Goal: Task Accomplishment & Management: Manage account settings

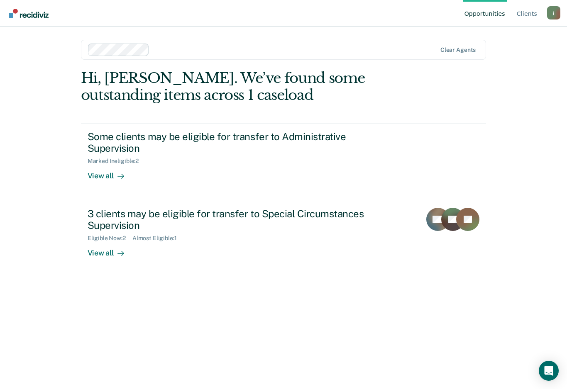
click at [105, 251] on div "View all" at bounding box center [111, 250] width 46 height 16
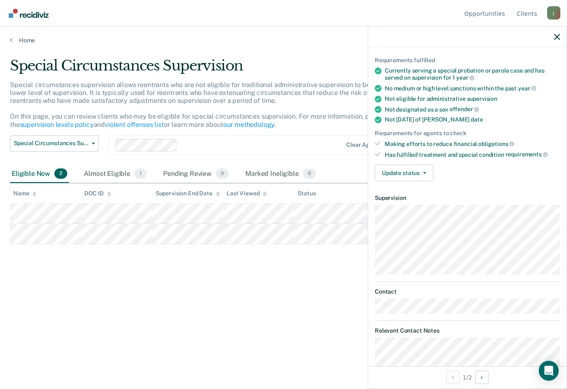
scroll to position [56, 0]
click at [423, 172] on icon "button" at bounding box center [424, 173] width 3 height 2
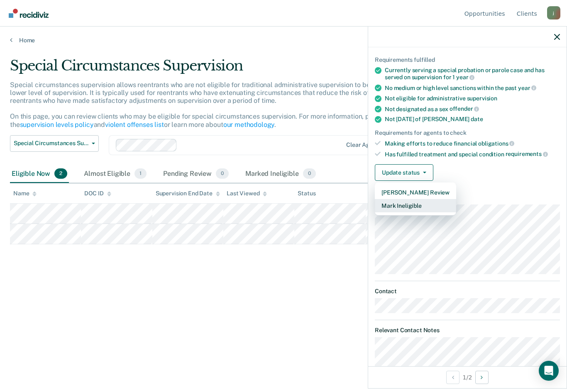
click at [417, 203] on button "Mark Ineligible" at bounding box center [415, 205] width 81 height 13
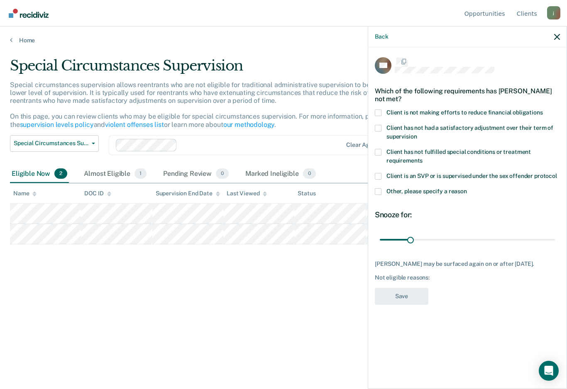
scroll to position [0, 0]
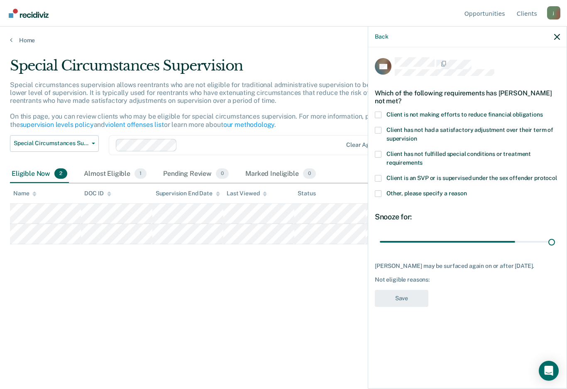
type input "180"
click at [372, 195] on div "AD Which of the following requirements has [PERSON_NAME] not met? Client is not…" at bounding box center [467, 217] width 198 height 340
click at [375, 196] on label "Other, please specify a reason" at bounding box center [467, 194] width 185 height 9
click at [467, 190] on input "Other, please specify a reason" at bounding box center [467, 190] width 0 height 0
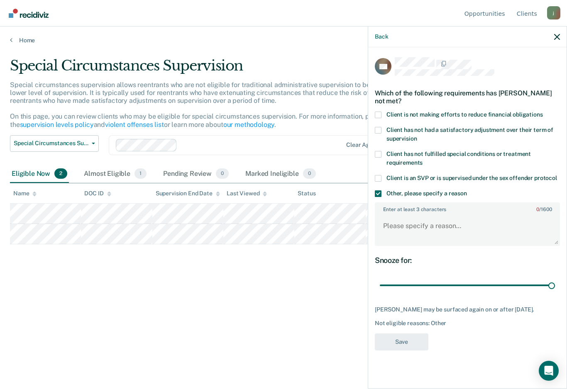
click at [380, 192] on span at bounding box center [378, 193] width 7 height 7
click at [467, 190] on input "Other, please specify a reason" at bounding box center [467, 190] width 0 height 0
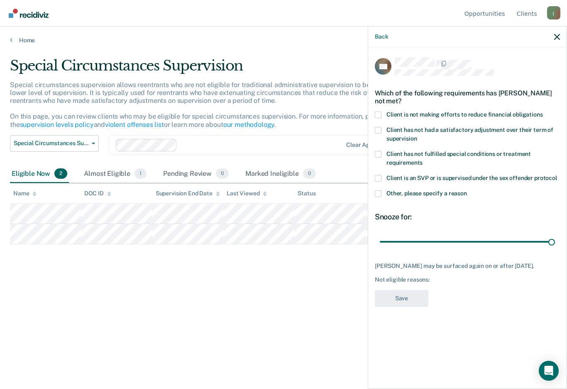
click at [379, 193] on span at bounding box center [378, 193] width 7 height 7
click at [467, 190] on input "Other, please specify a reason" at bounding box center [467, 190] width 0 height 0
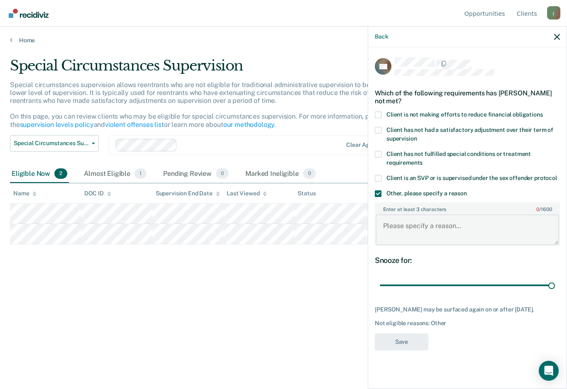
click at [415, 220] on textarea "Enter at least 3 characters 0 / 1600" at bounding box center [467, 230] width 183 height 31
type textarea "Agt discretion"
click at [410, 338] on button "Save" at bounding box center [402, 342] width 54 height 17
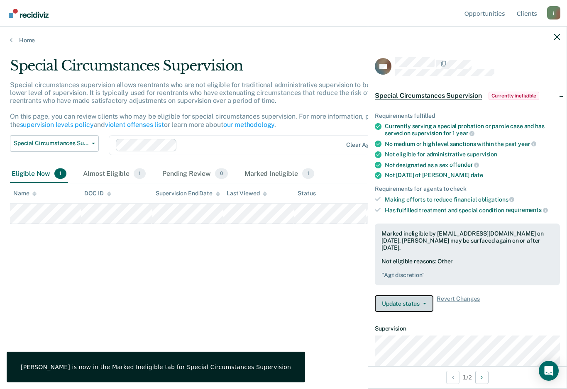
click at [415, 295] on button "Update status" at bounding box center [404, 303] width 59 height 17
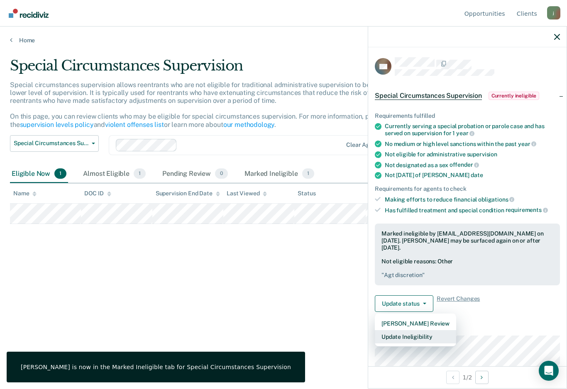
click at [424, 330] on button "Update Ineligibility" at bounding box center [415, 336] width 81 height 13
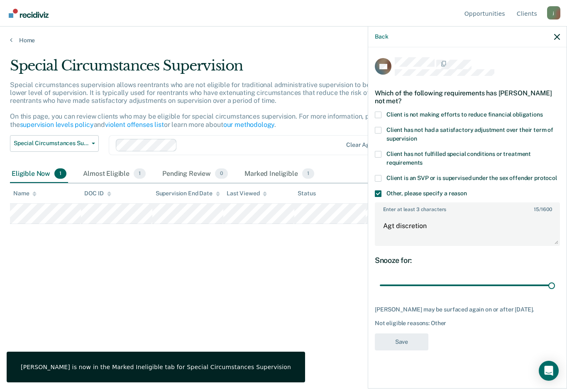
scroll to position [12, 0]
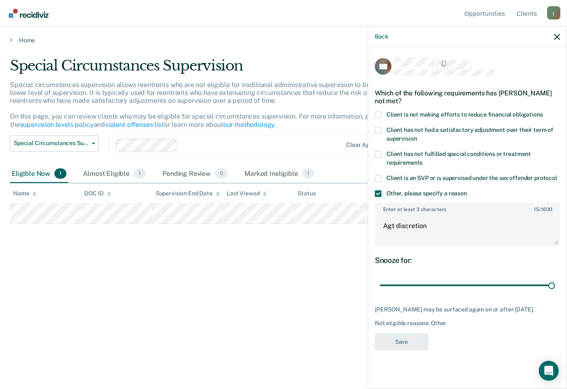
click at [387, 34] on button "Back" at bounding box center [381, 36] width 13 height 7
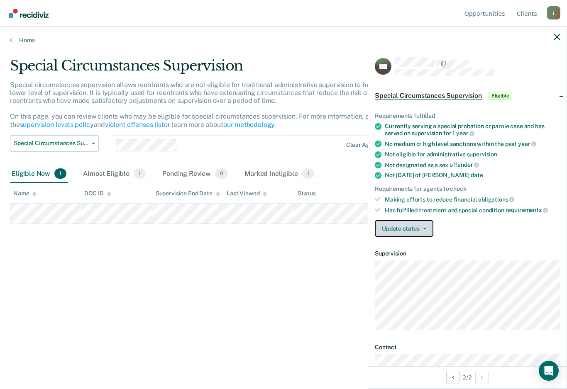
click at [418, 222] on button "Update status" at bounding box center [404, 228] width 59 height 17
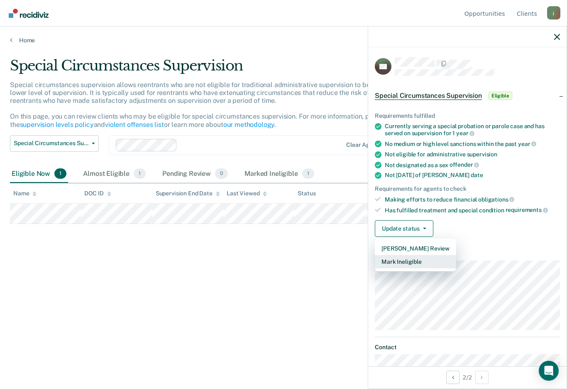
click at [422, 259] on button "Mark Ineligible" at bounding box center [415, 261] width 81 height 13
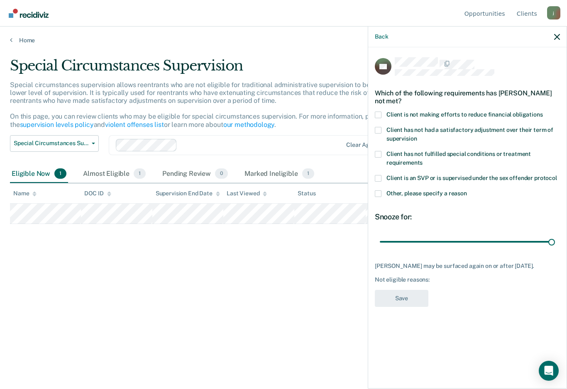
type input "180"
click at [377, 192] on span at bounding box center [378, 193] width 7 height 7
click at [467, 190] on input "Other, please specify a reason" at bounding box center [467, 190] width 0 height 0
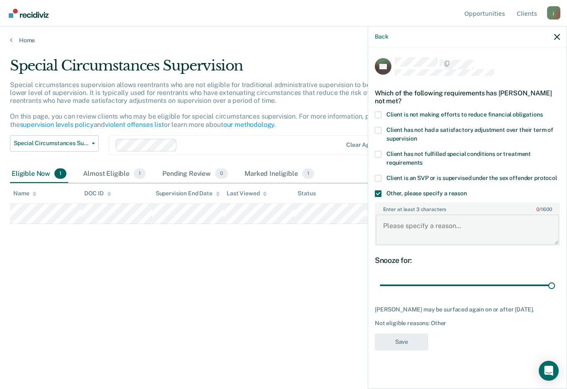
click at [437, 227] on textarea "Enter at least 3 characters 0 / 1600" at bounding box center [467, 230] width 183 height 31
type textarea "Agt discretion"
click at [418, 341] on button "Save" at bounding box center [402, 342] width 54 height 17
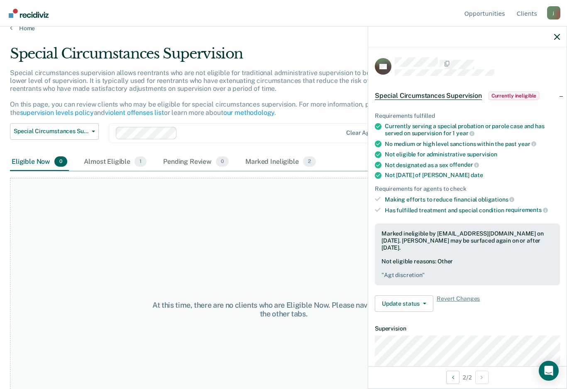
click at [107, 159] on div "Almost Eligible 1" at bounding box center [115, 162] width 66 height 18
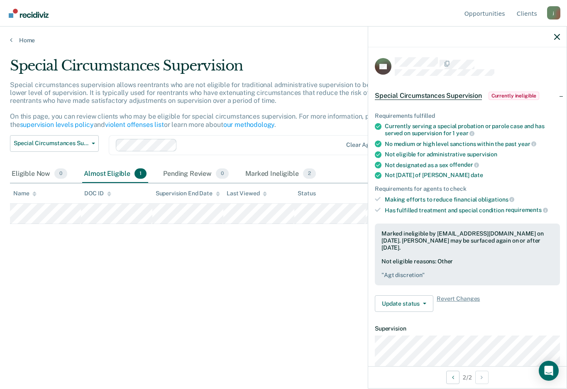
scroll to position [0, 0]
click at [94, 143] on icon "button" at bounding box center [93, 144] width 3 height 2
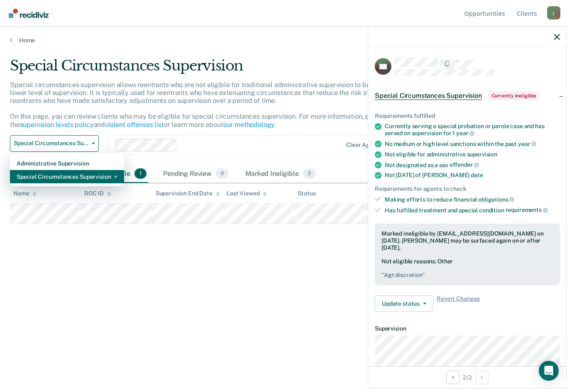
click at [64, 176] on div "Special Circumstances Supervision" at bounding box center [67, 176] width 101 height 13
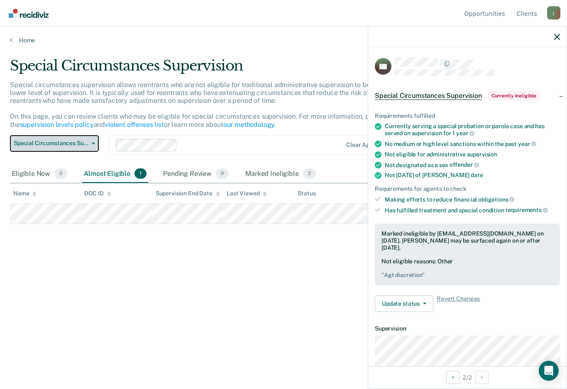
click at [85, 144] on span "Special Circumstances Supervision" at bounding box center [51, 143] width 75 height 7
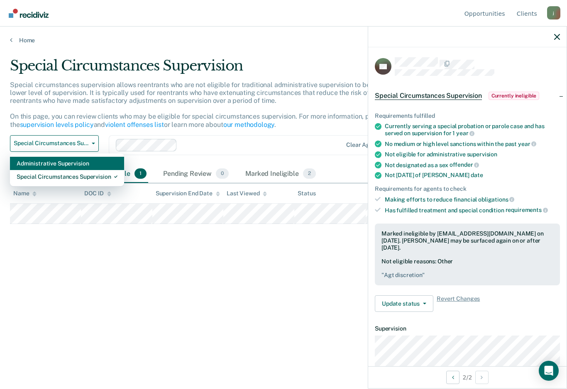
click at [70, 159] on div "Administrative Supervision" at bounding box center [67, 163] width 101 height 13
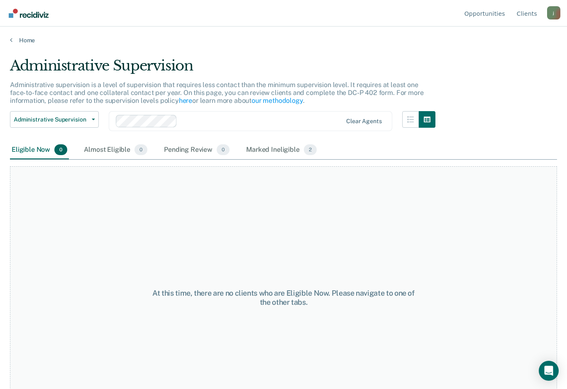
click at [200, 152] on div "Pending Review 0" at bounding box center [196, 150] width 69 height 18
click at [283, 155] on div "Marked Ineligible 2" at bounding box center [281, 150] width 74 height 18
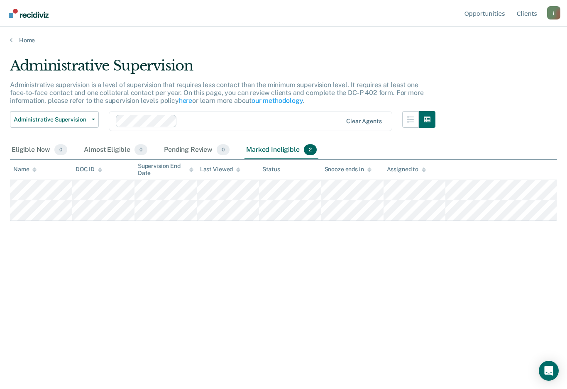
click at [32, 39] on link "Home" at bounding box center [283, 40] width 547 height 7
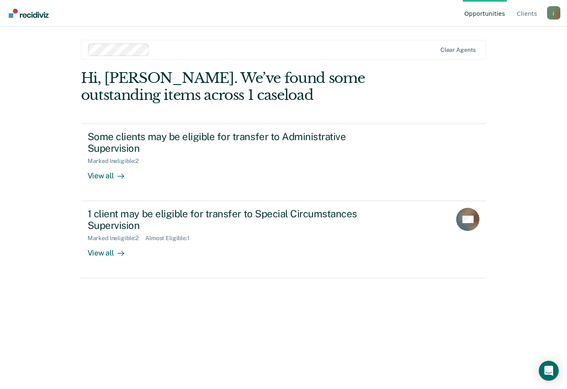
click at [111, 246] on div "View all" at bounding box center [111, 250] width 46 height 16
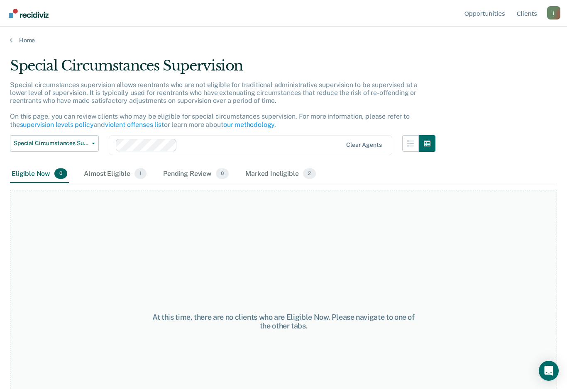
click at [135, 179] on div "Almost Eligible 1" at bounding box center [115, 174] width 66 height 18
